Goal: Find specific page/section: Find specific page/section

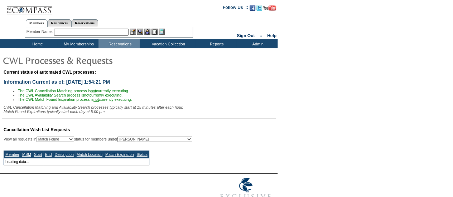
select select "50"
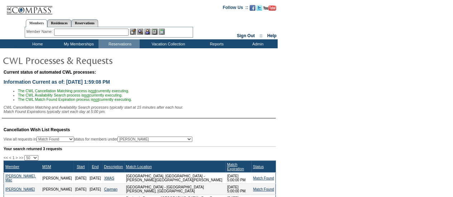
click at [87, 35] on input "text" at bounding box center [91, 32] width 74 height 7
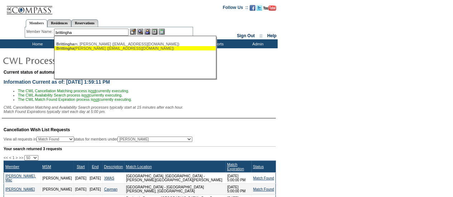
click at [89, 50] on ul "Brittingha m, Ernie (ebrit@russellreynolds.com) Brittingha m, Jennifer (brit97@…" at bounding box center [134, 46] width 161 height 12
click at [89, 50] on div "Brittingha m, Jennifer (brit97@comcast.net)" at bounding box center [134, 48] width 157 height 4
type input "[PERSON_NAME] ([EMAIL_ADDRESS][DOMAIN_NAME])"
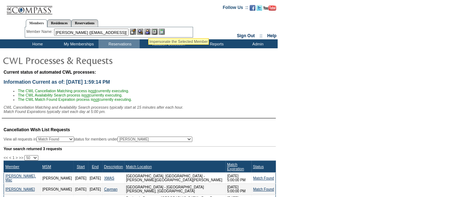
click at [148, 29] on img at bounding box center [147, 32] width 6 height 6
click at [142, 32] on img at bounding box center [140, 32] width 6 height 6
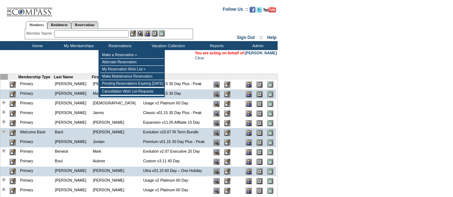
click at [105, 32] on input "text" at bounding box center [91, 33] width 74 height 7
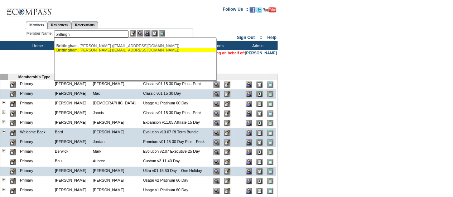
click at [114, 49] on div "[PERSON_NAME] am, [PERSON_NAME] ([EMAIL_ADDRESS][DOMAIN_NAME])" at bounding box center [134, 50] width 157 height 4
type input "[PERSON_NAME] ([EMAIL_ADDRESS][DOMAIN_NAME])"
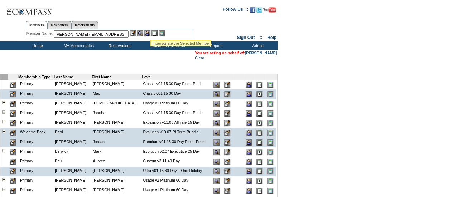
click at [150, 32] on img at bounding box center [147, 33] width 6 height 6
click at [142, 34] on img at bounding box center [140, 33] width 6 height 6
